Goal: Task Accomplishment & Management: Complete application form

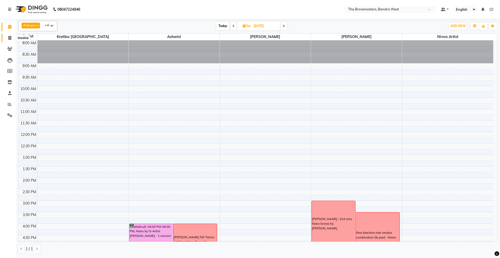
scroll to position [96, 0]
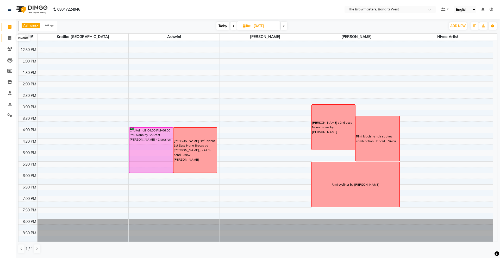
drag, startPoint x: 0, startPoint y: 0, endPoint x: 9, endPoint y: 38, distance: 39.2
click at [9, 38] on icon at bounding box center [9, 38] width 3 height 4
select select "6949"
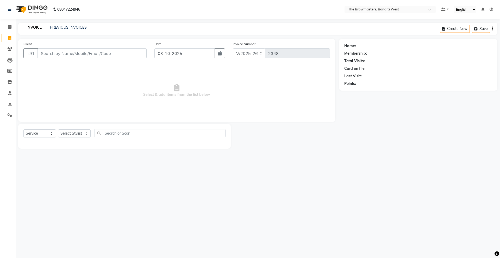
select select "package"
click at [73, 52] on input "Client" at bounding box center [92, 53] width 109 height 10
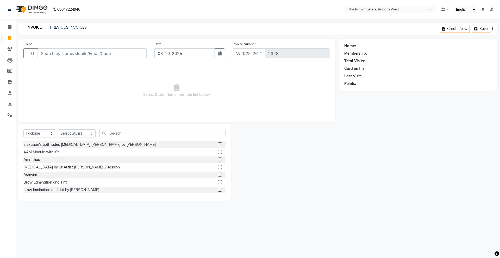
click at [67, 54] on input "Client" at bounding box center [92, 53] width 109 height 10
type input "8"
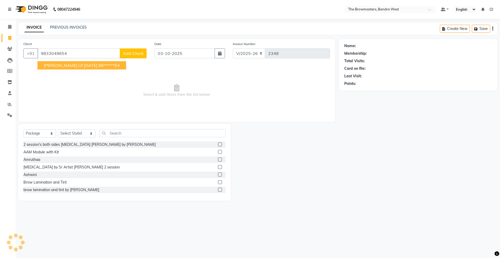
type input "9833049654"
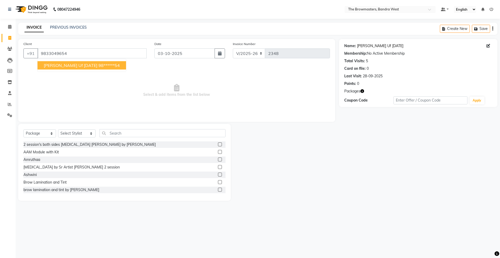
click at [371, 44] on link "[PERSON_NAME] Uf [DATE]" at bounding box center [380, 45] width 46 height 5
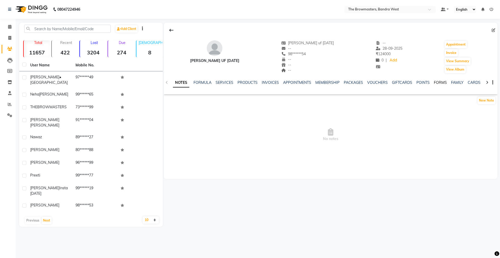
click at [438, 83] on link "FORMS" at bounding box center [440, 82] width 13 height 5
click at [182, 99] on button "Request New Form" at bounding box center [182, 100] width 37 height 8
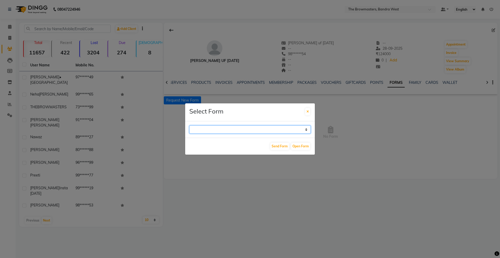
click at [237, 129] on select "Paramedical Consent Form Lips Consent Form Eyeliner Consent Form Brows Consent …" at bounding box center [249, 130] width 121 height 8
select select "208"
click at [189, 126] on select "Paramedical Consent Form Lips Consent Form Eyeliner Consent Form Brows Consent …" at bounding box center [249, 130] width 121 height 8
click at [278, 144] on button "Send Form" at bounding box center [279, 146] width 19 height 7
select select
